Goal: Task Accomplishment & Management: Manage account settings

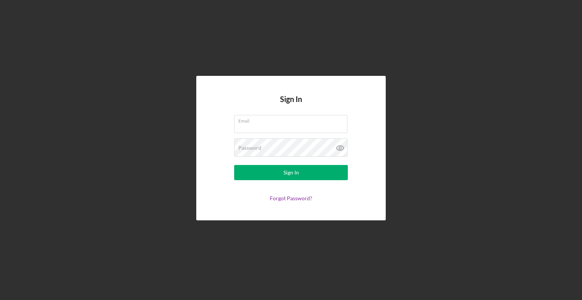
click at [553, 255] on div "Sign In Email Password Sign In Forgot Password?" at bounding box center [291, 148] width 574 height 296
click at [391, 124] on div "Sign In Email Password Sign In Forgot Password?" at bounding box center [291, 148] width 574 height 296
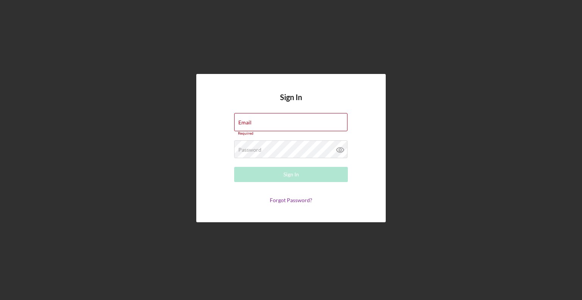
click at [403, 241] on div "Sign In Email Required Password Required Sign In Forgot Password?" at bounding box center [291, 148] width 574 height 296
click at [255, 114] on div "Email Required" at bounding box center [291, 124] width 114 height 23
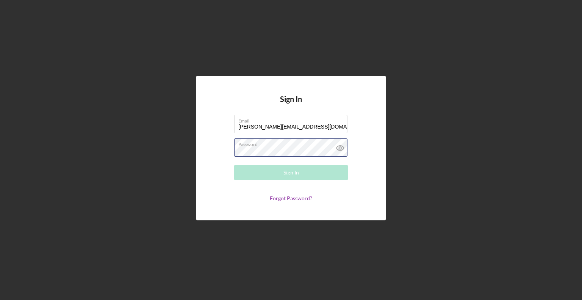
click at [276, 143] on div "Password Required" at bounding box center [291, 147] width 114 height 19
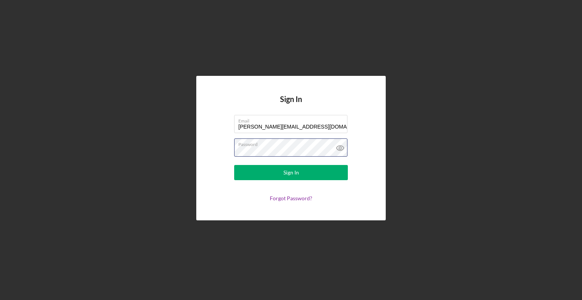
click at [234, 165] on button "Sign In" at bounding box center [291, 172] width 114 height 15
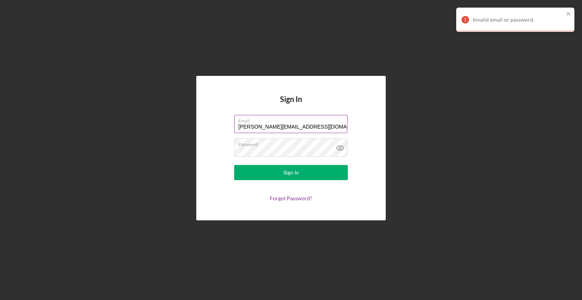
click at [250, 125] on input "[PERSON_NAME][EMAIL_ADDRESS][DOMAIN_NAME]" at bounding box center [290, 124] width 113 height 18
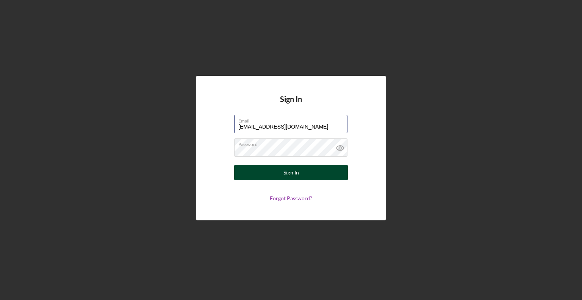
type input "[EMAIL_ADDRESS][DOMAIN_NAME]"
click at [263, 172] on button "Sign In" at bounding box center [291, 172] width 114 height 15
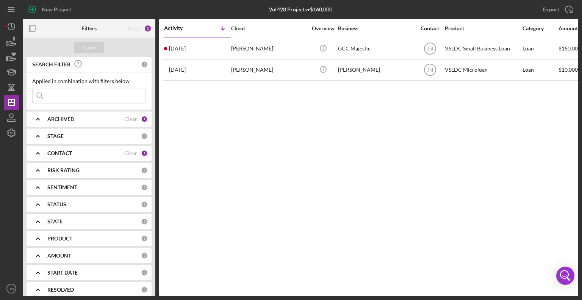
click at [390, 114] on div "Activity Icon/Table Sort Arrow Client Overview Business Contact Product Categor…" at bounding box center [368, 157] width 419 height 277
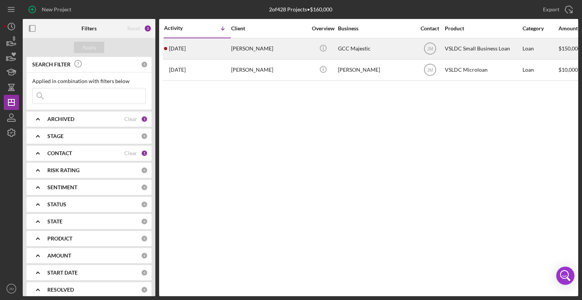
click at [250, 51] on div "[PERSON_NAME]" at bounding box center [269, 49] width 76 height 20
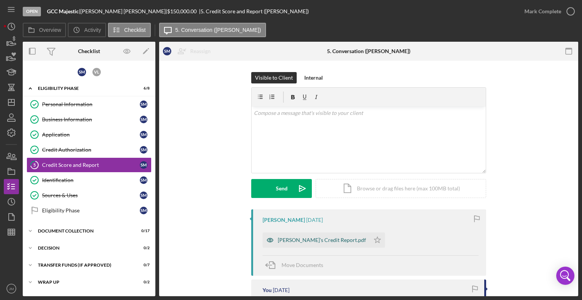
click at [323, 241] on div "[PERSON_NAME]'s Credit Report.pdf" at bounding box center [322, 240] width 88 height 6
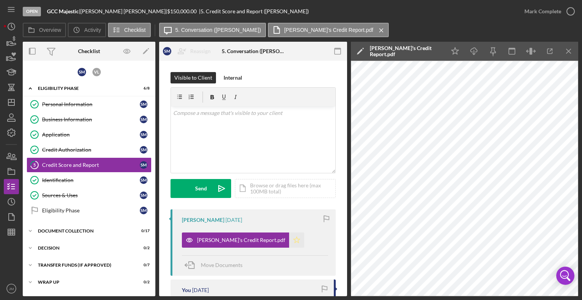
click at [294, 241] on polygon "button" at bounding box center [297, 239] width 6 height 6
click at [541, 11] on div "Mark Complete" at bounding box center [542, 11] width 37 height 15
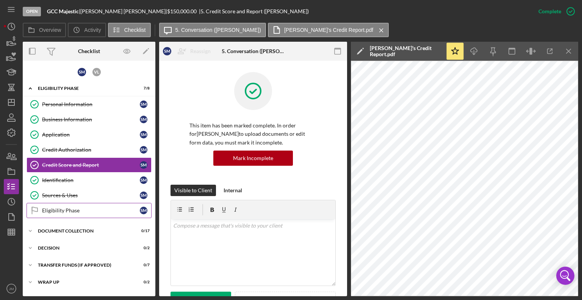
click at [84, 207] on div "Eligibility Phase" at bounding box center [91, 210] width 98 height 6
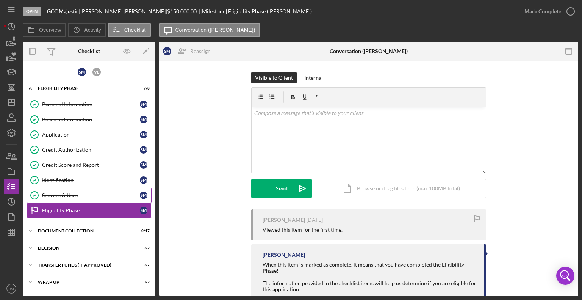
click at [64, 193] on div "Sources & Uses" at bounding box center [91, 195] width 98 height 6
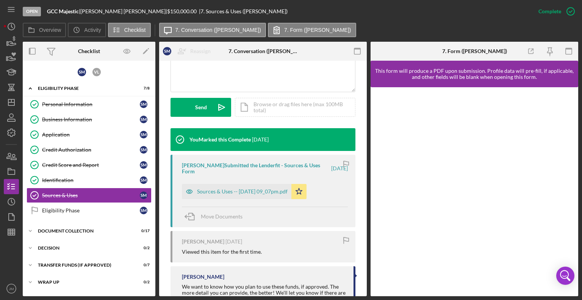
scroll to position [194, 0]
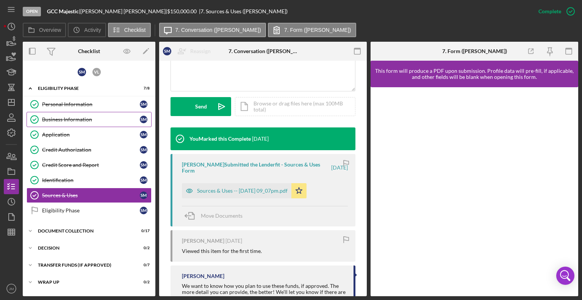
click at [63, 121] on div "Business Information" at bounding box center [91, 119] width 98 height 6
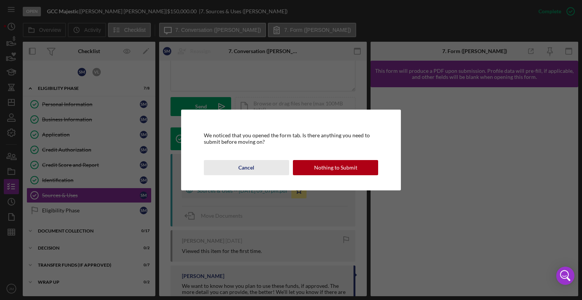
click at [242, 165] on div "Cancel" at bounding box center [246, 167] width 16 height 15
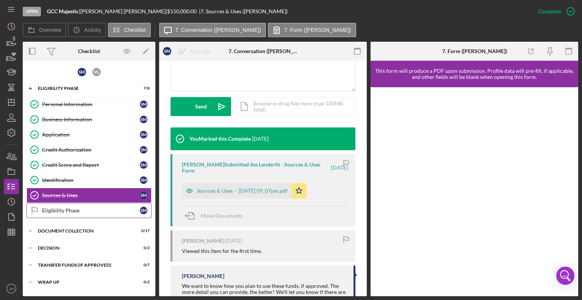
click at [69, 213] on link "Eligibility Phase Eligibility Phase S M" at bounding box center [89, 210] width 125 height 15
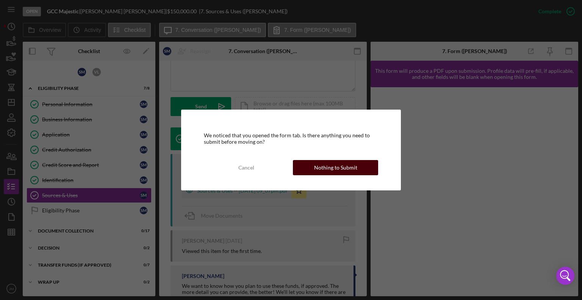
click at [303, 168] on button "Nothing to Submit" at bounding box center [335, 167] width 85 height 15
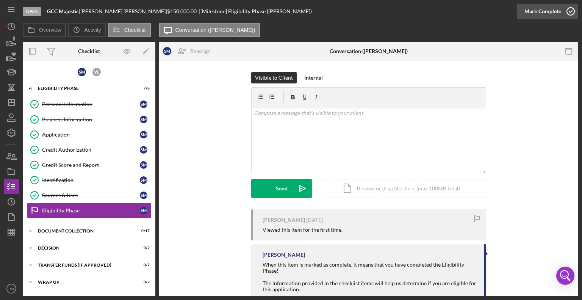
click at [539, 11] on div "Mark Complete" at bounding box center [542, 11] width 37 height 15
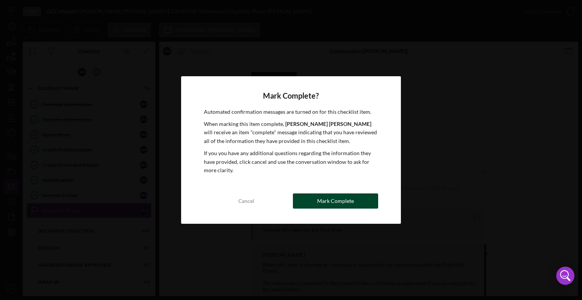
click at [350, 200] on div "Mark Complete" at bounding box center [335, 200] width 37 height 15
